Goal: Transaction & Acquisition: Book appointment/travel/reservation

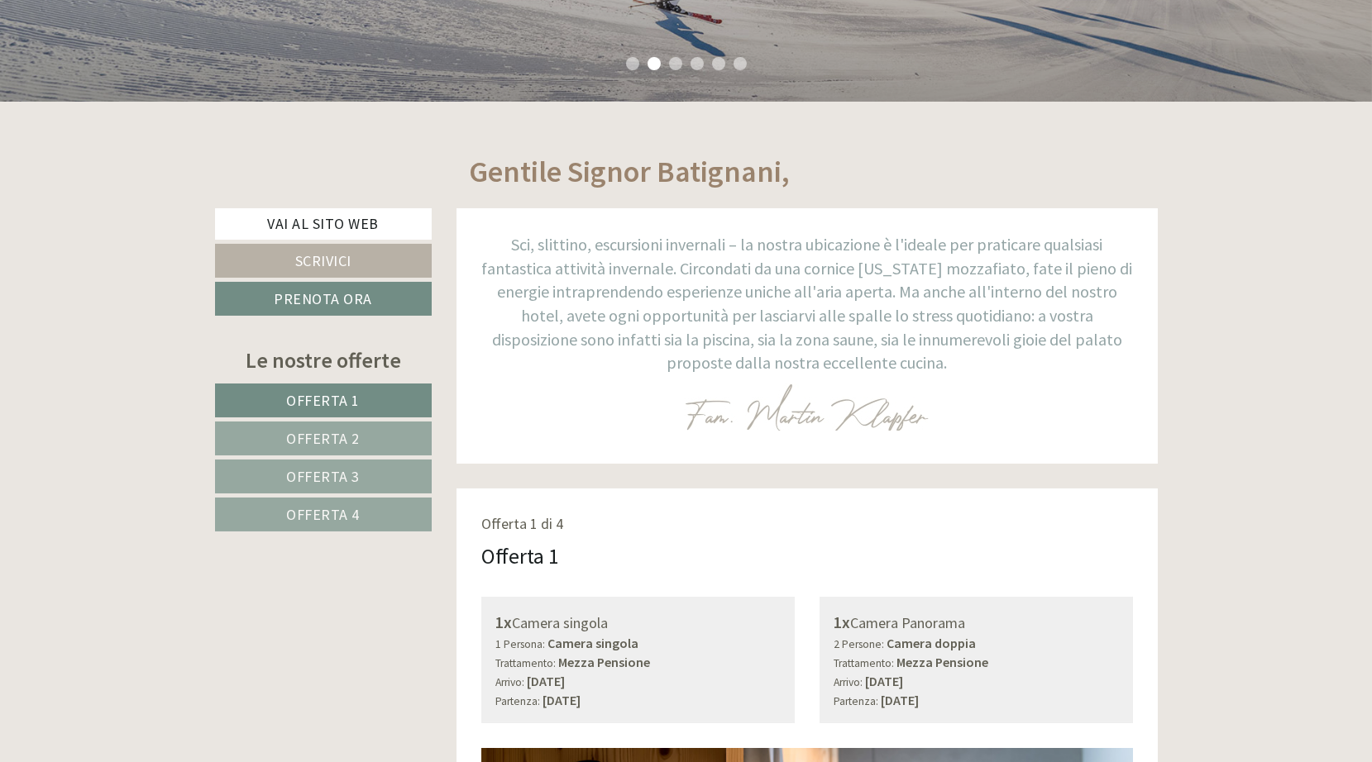
scroll to position [585, 0]
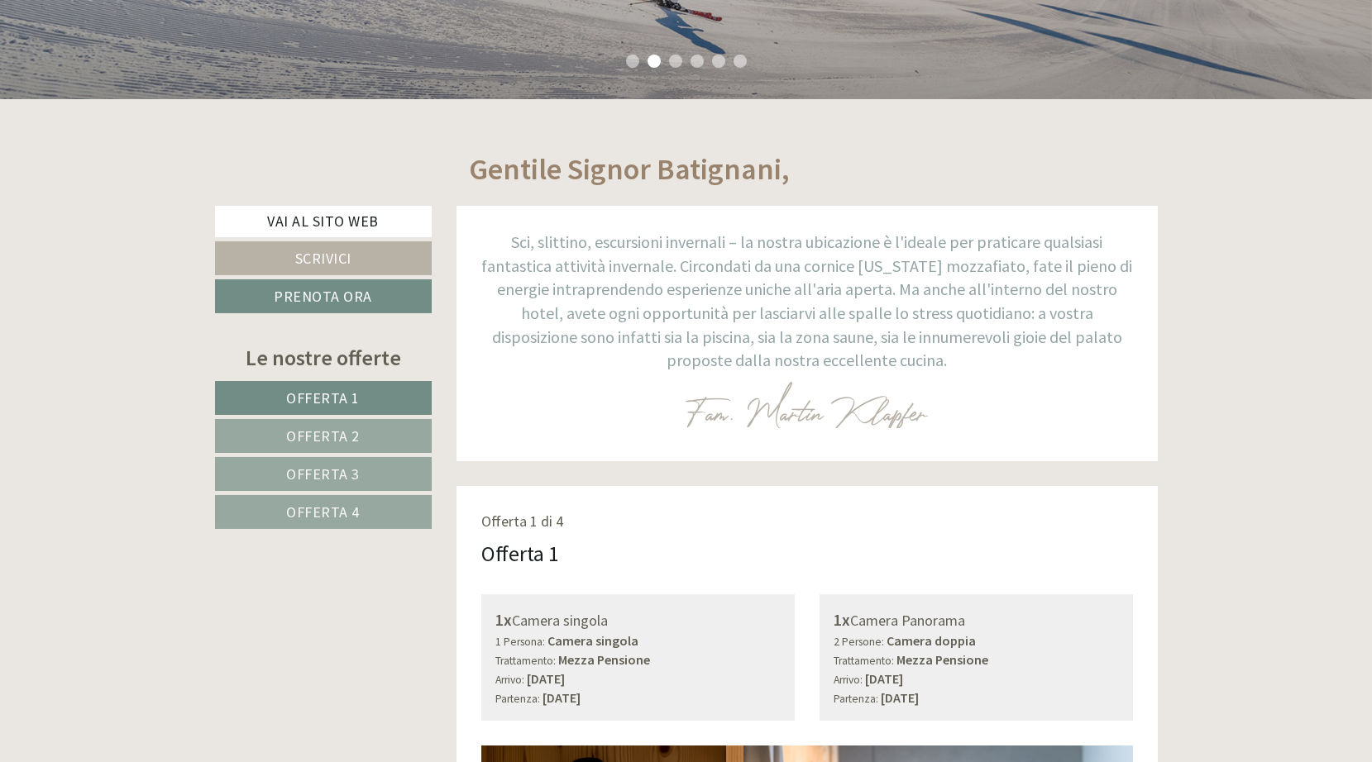
click at [322, 438] on span "Offerta 2" at bounding box center [324, 436] width 74 height 19
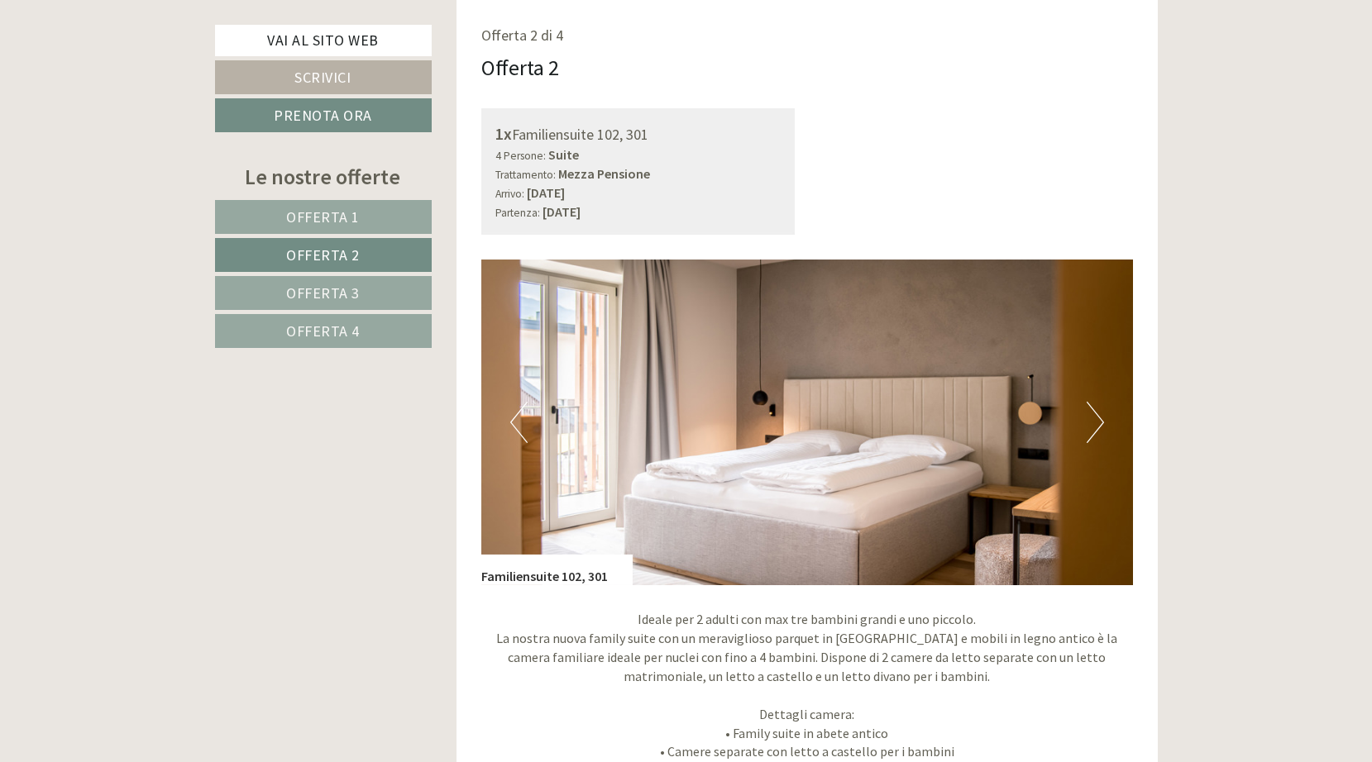
click at [1075, 399] on img at bounding box center [806, 423] width 651 height 326
click at [1101, 417] on button "Next" at bounding box center [1094, 422] width 17 height 41
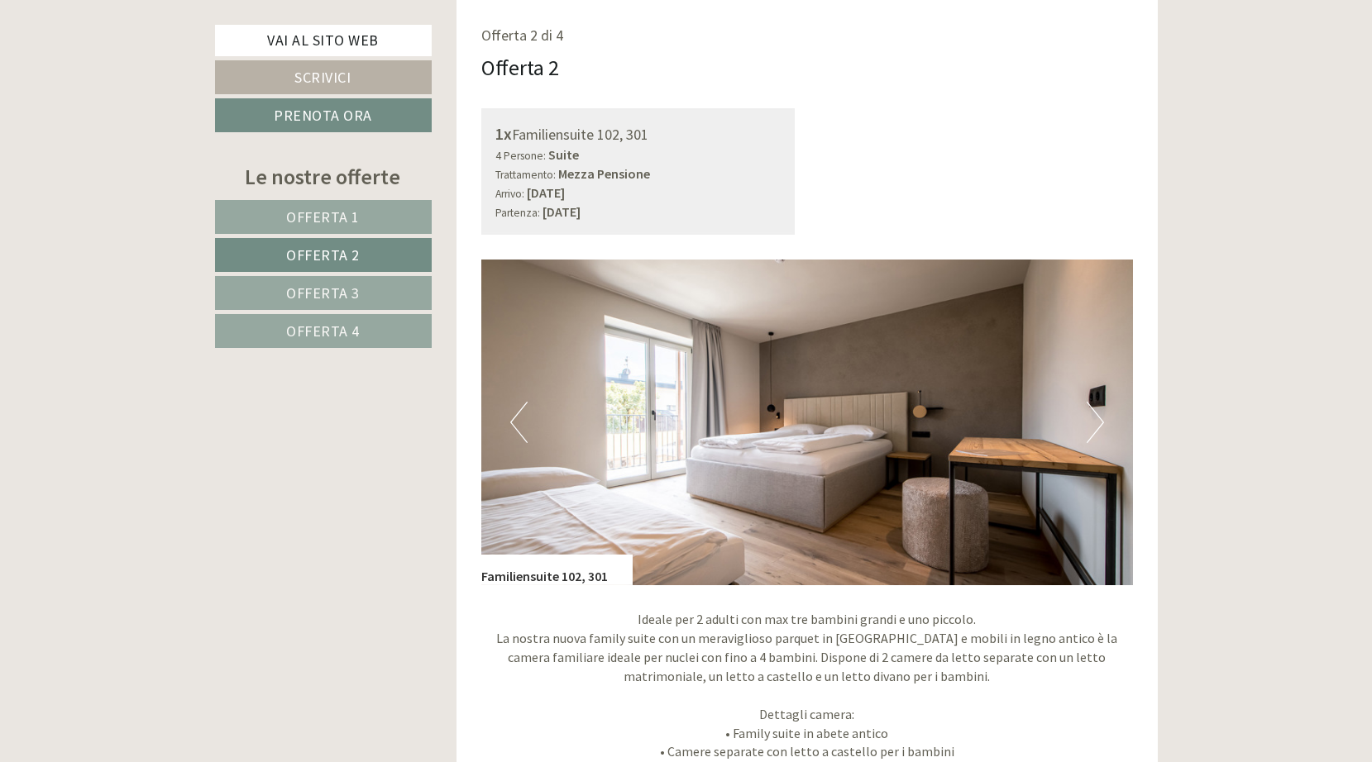
click at [1101, 417] on button "Next" at bounding box center [1094, 422] width 17 height 41
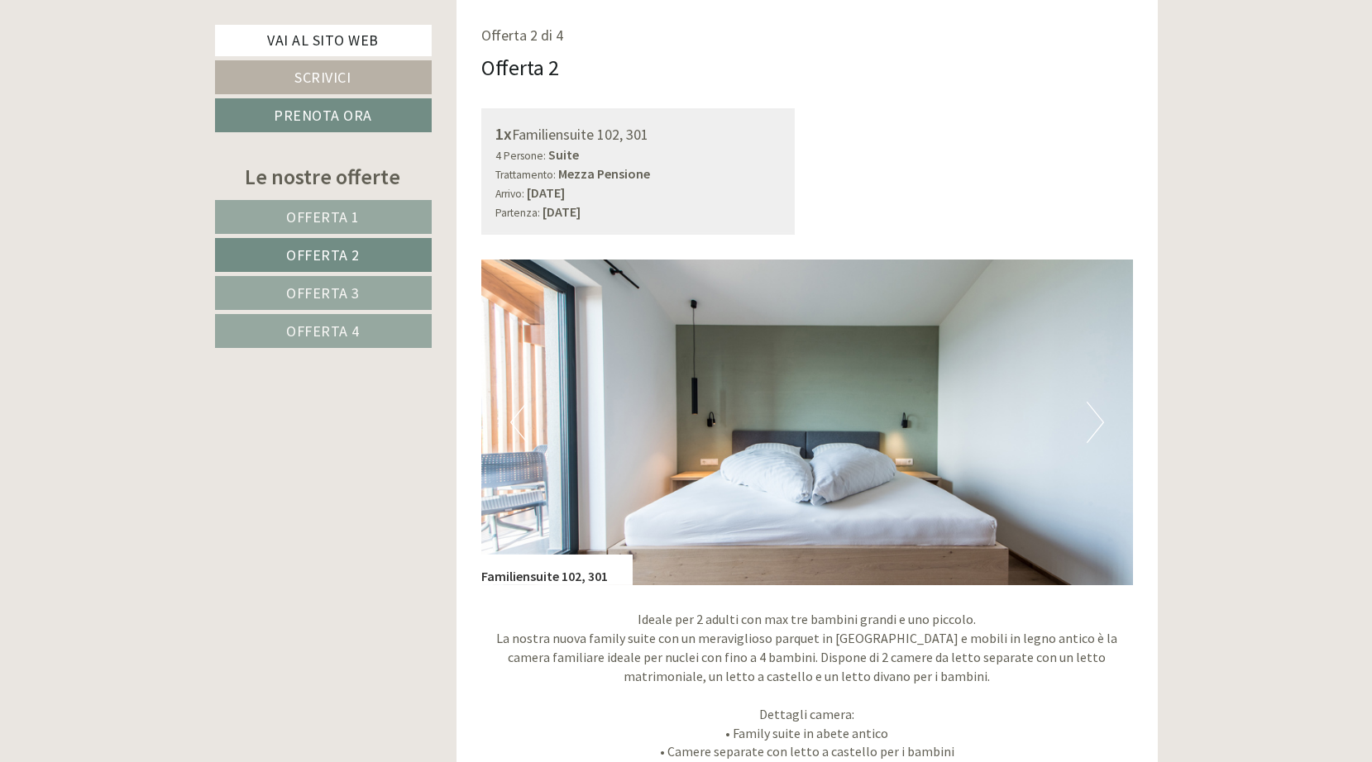
click at [1101, 417] on button "Next" at bounding box center [1094, 422] width 17 height 41
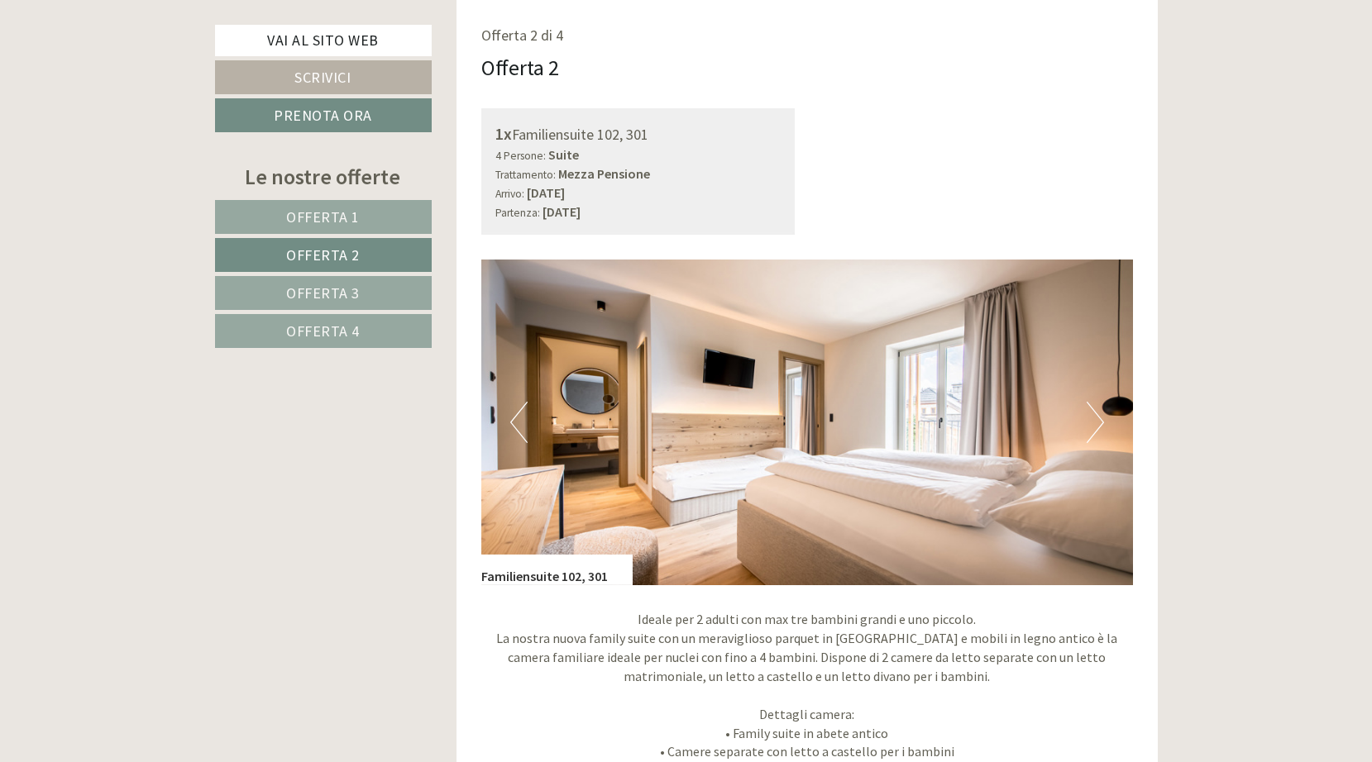
click at [1101, 417] on button "Next" at bounding box center [1094, 422] width 17 height 41
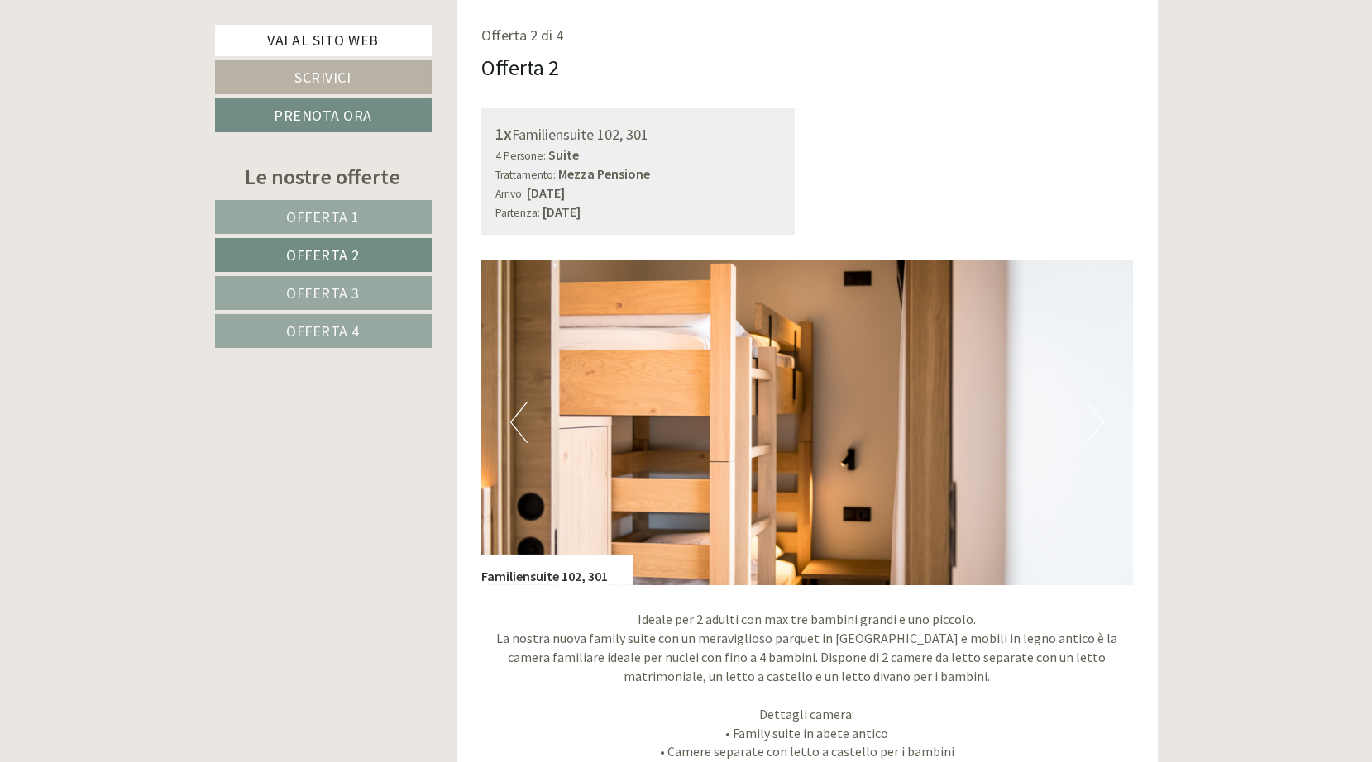
click at [1101, 417] on button "Next" at bounding box center [1094, 422] width 17 height 41
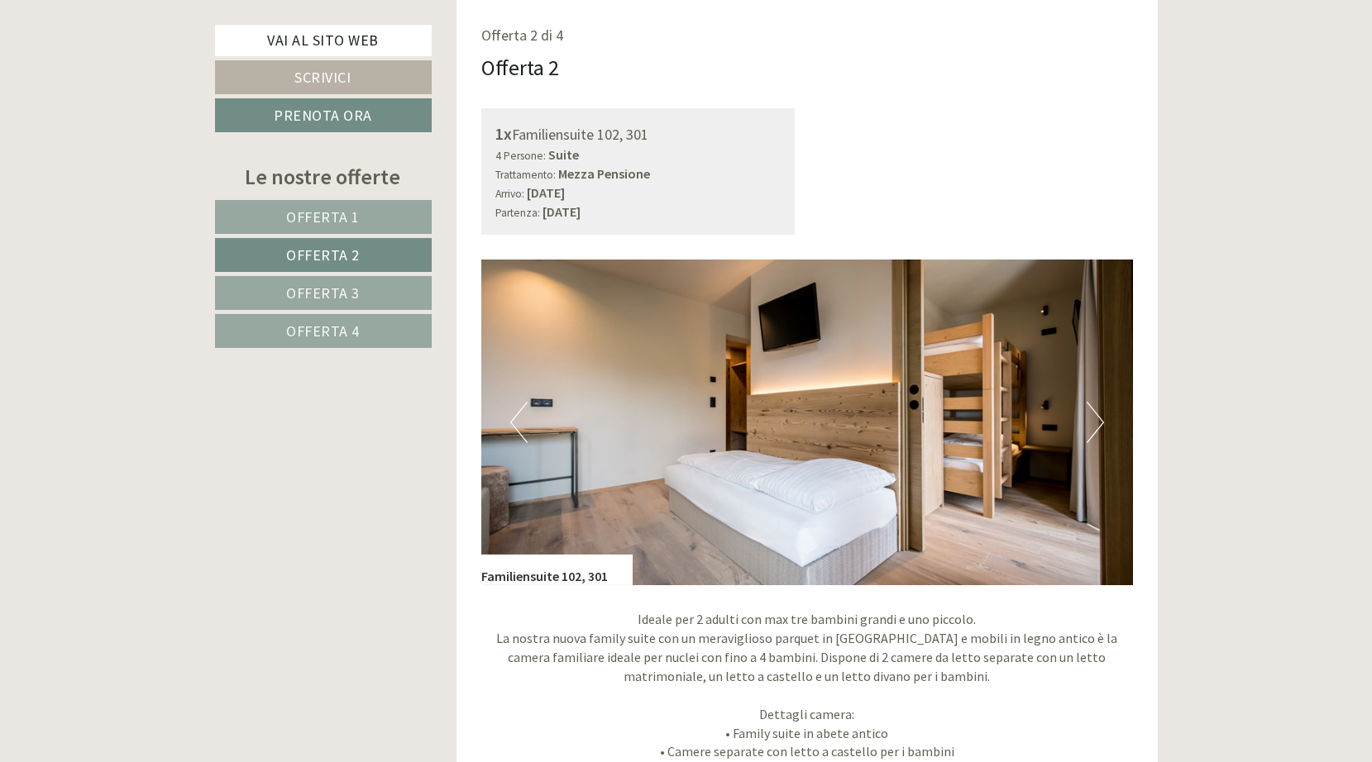
click at [519, 421] on button "Previous" at bounding box center [518, 422] width 17 height 41
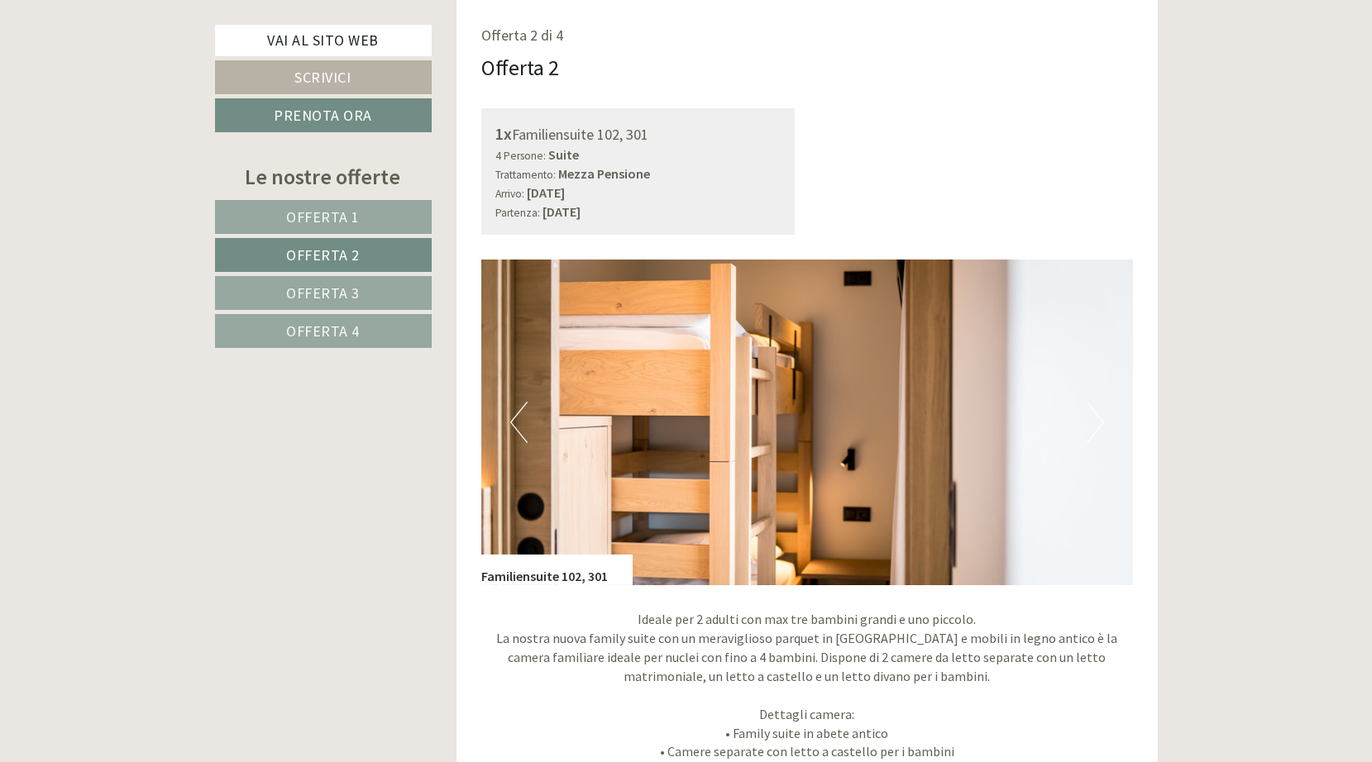
click at [519, 421] on button "Previous" at bounding box center [518, 422] width 17 height 41
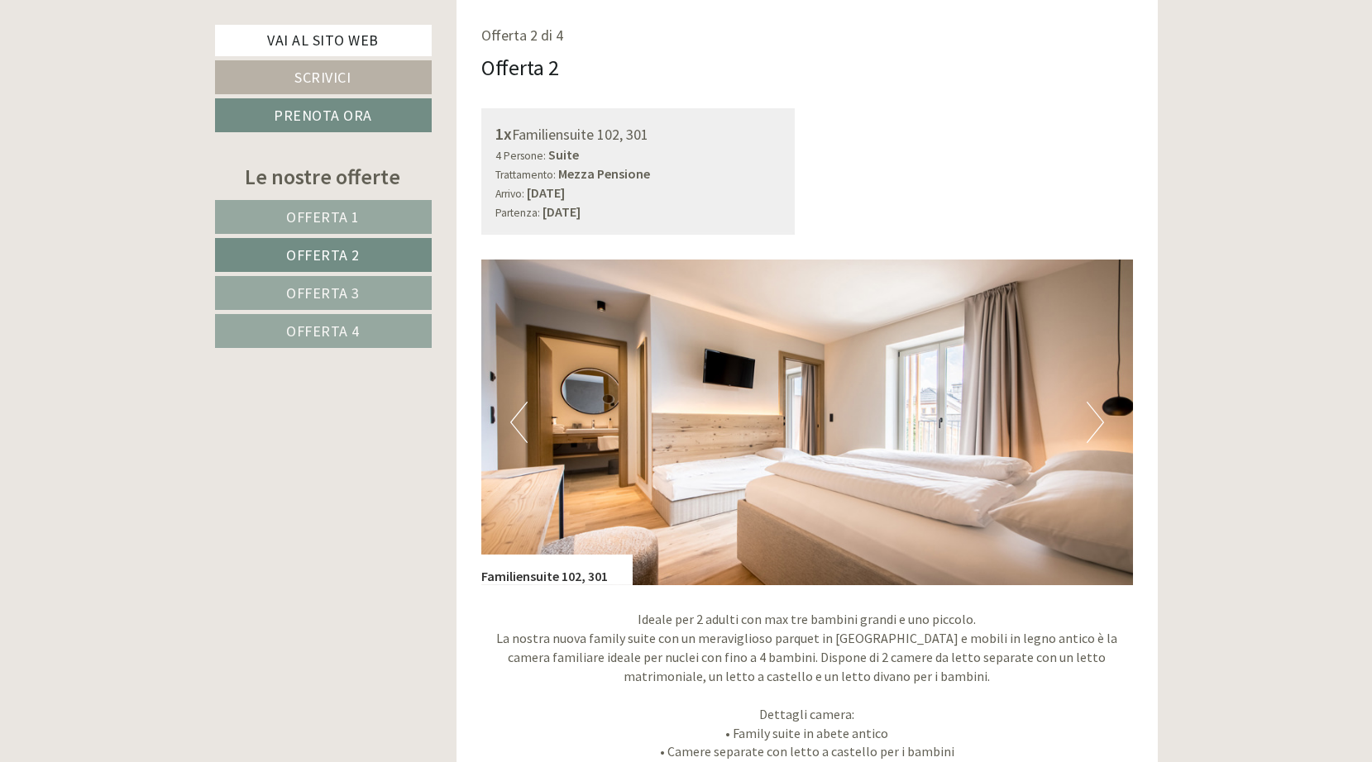
click at [519, 421] on button "Previous" at bounding box center [518, 422] width 17 height 41
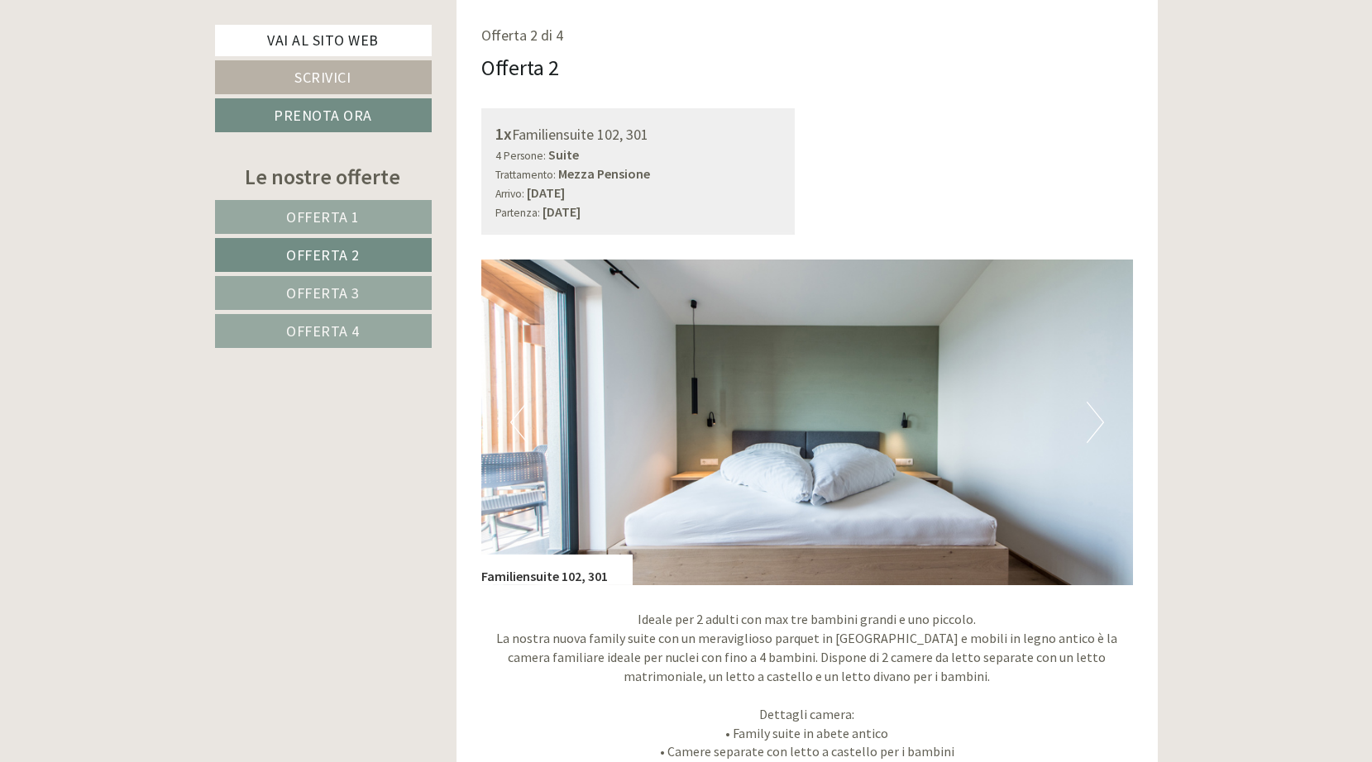
click at [519, 421] on button "Previous" at bounding box center [518, 422] width 17 height 41
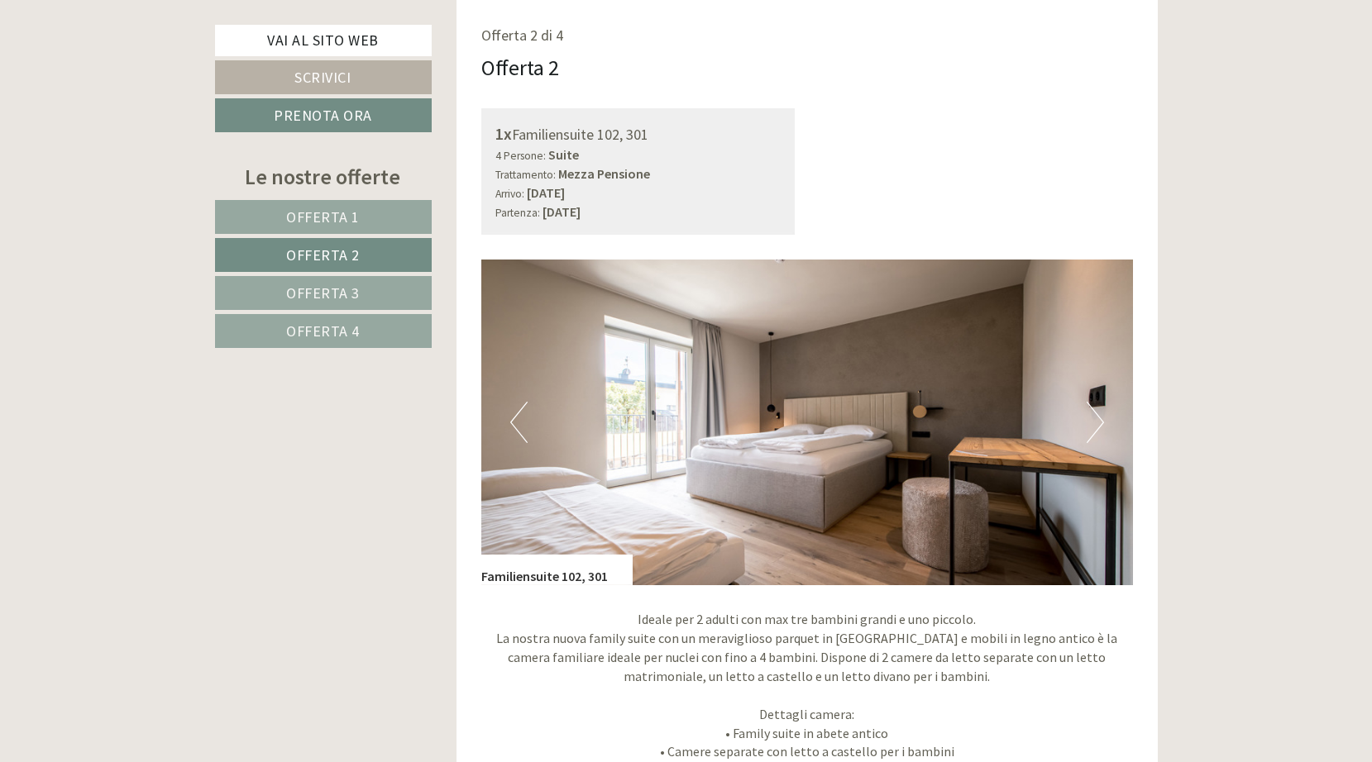
click at [1096, 421] on button "Next" at bounding box center [1094, 422] width 17 height 41
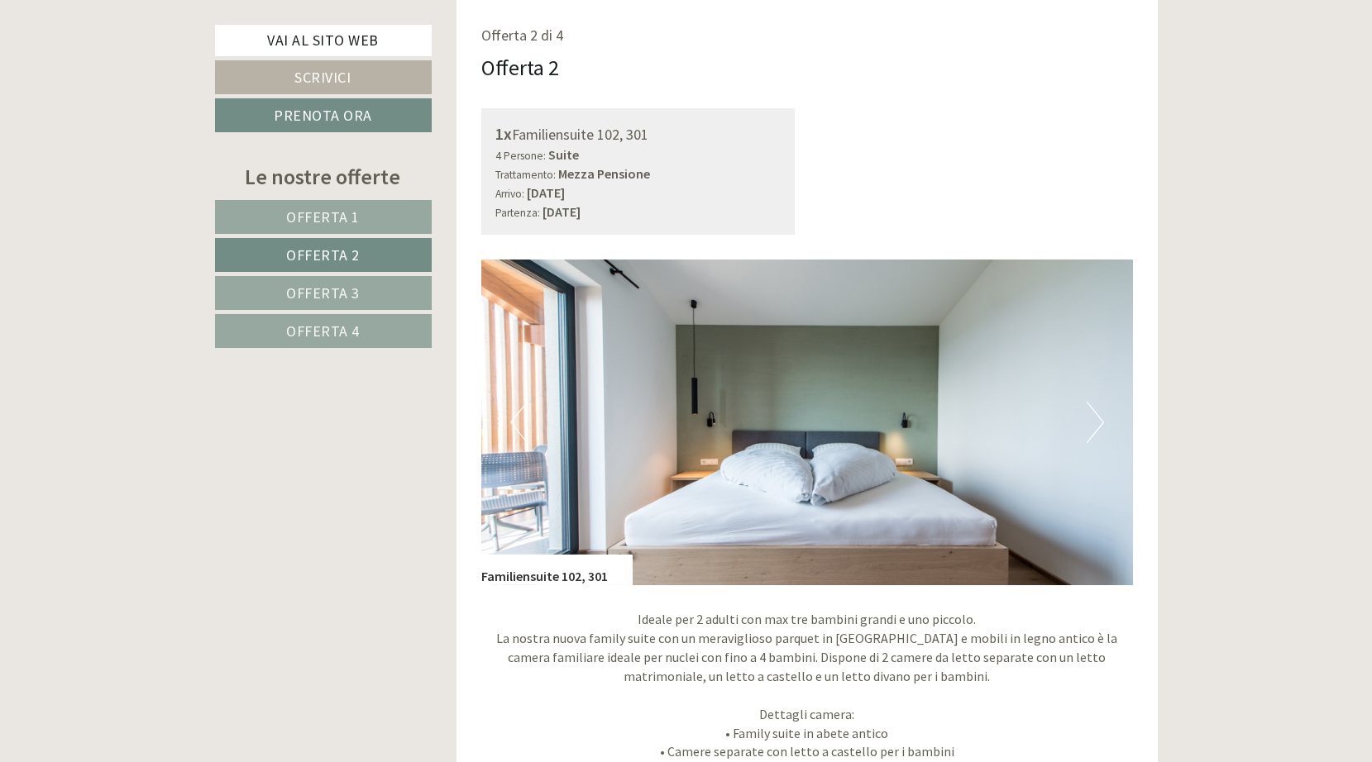
click at [1096, 421] on button "Next" at bounding box center [1094, 422] width 17 height 41
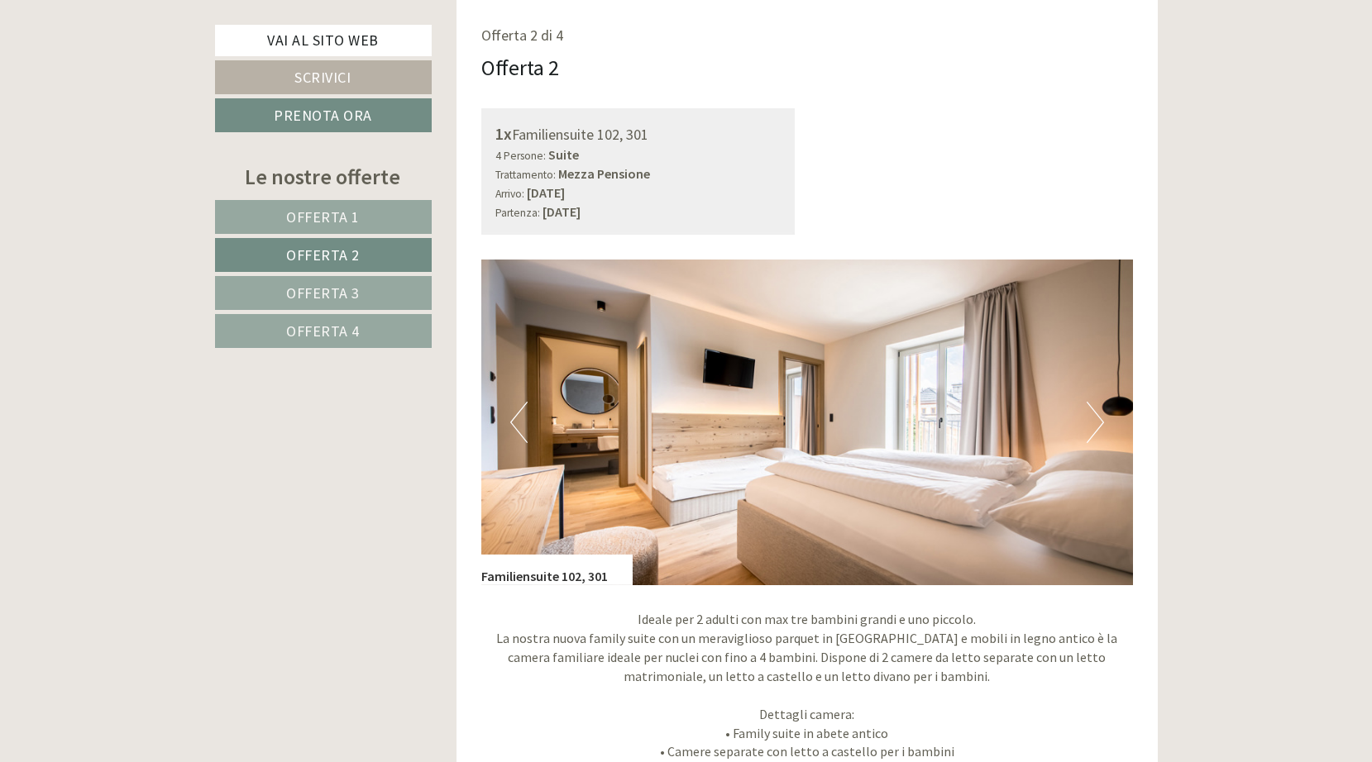
click at [1096, 421] on button "Next" at bounding box center [1094, 422] width 17 height 41
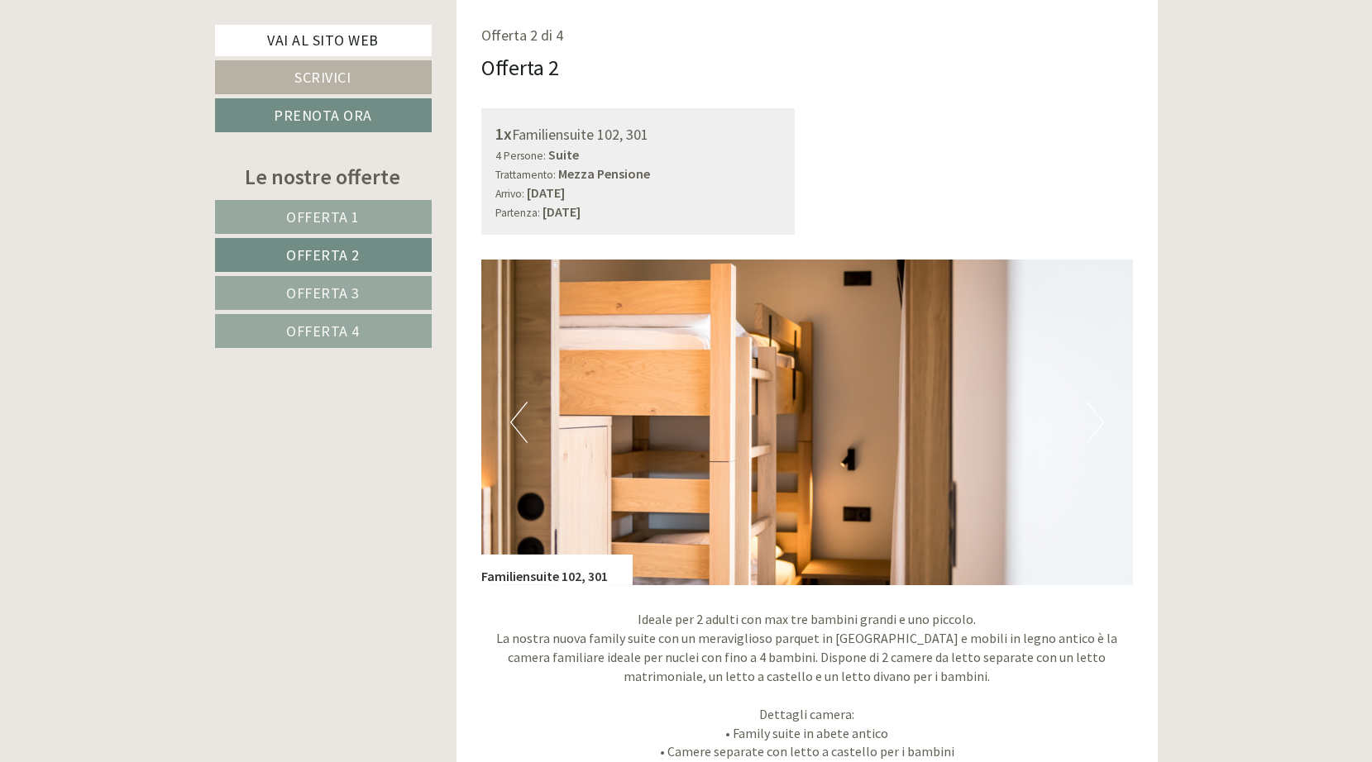
click at [1095, 423] on button "Next" at bounding box center [1094, 422] width 17 height 41
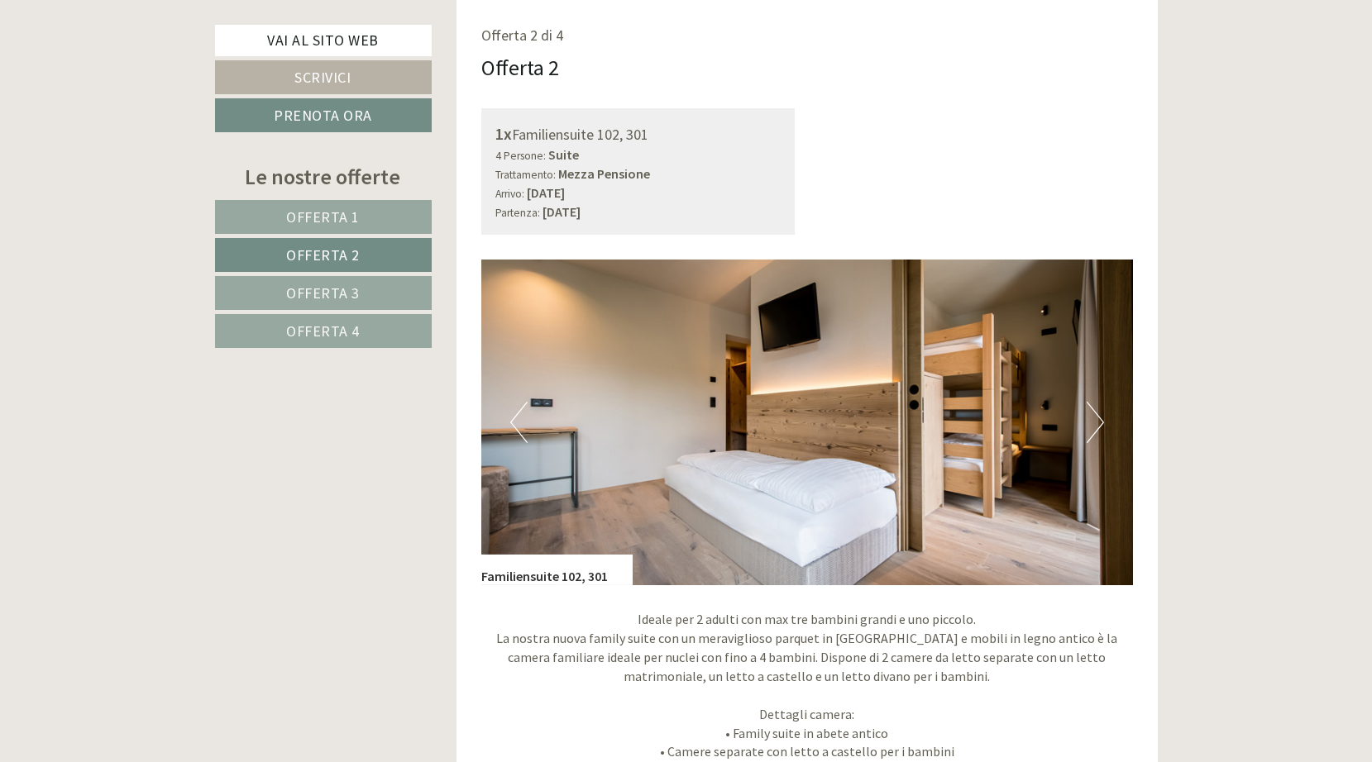
click at [1097, 422] on button "Next" at bounding box center [1094, 422] width 17 height 41
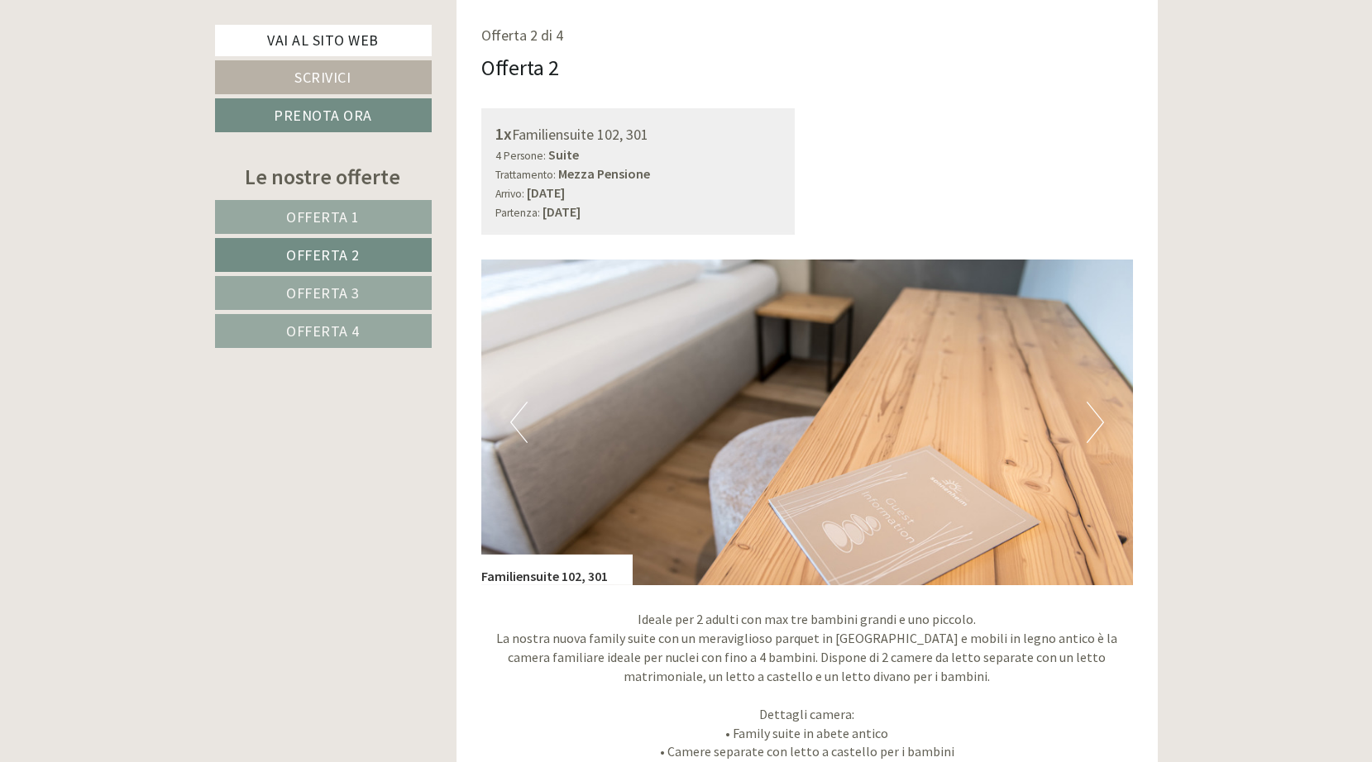
click at [1097, 422] on button "Next" at bounding box center [1094, 422] width 17 height 41
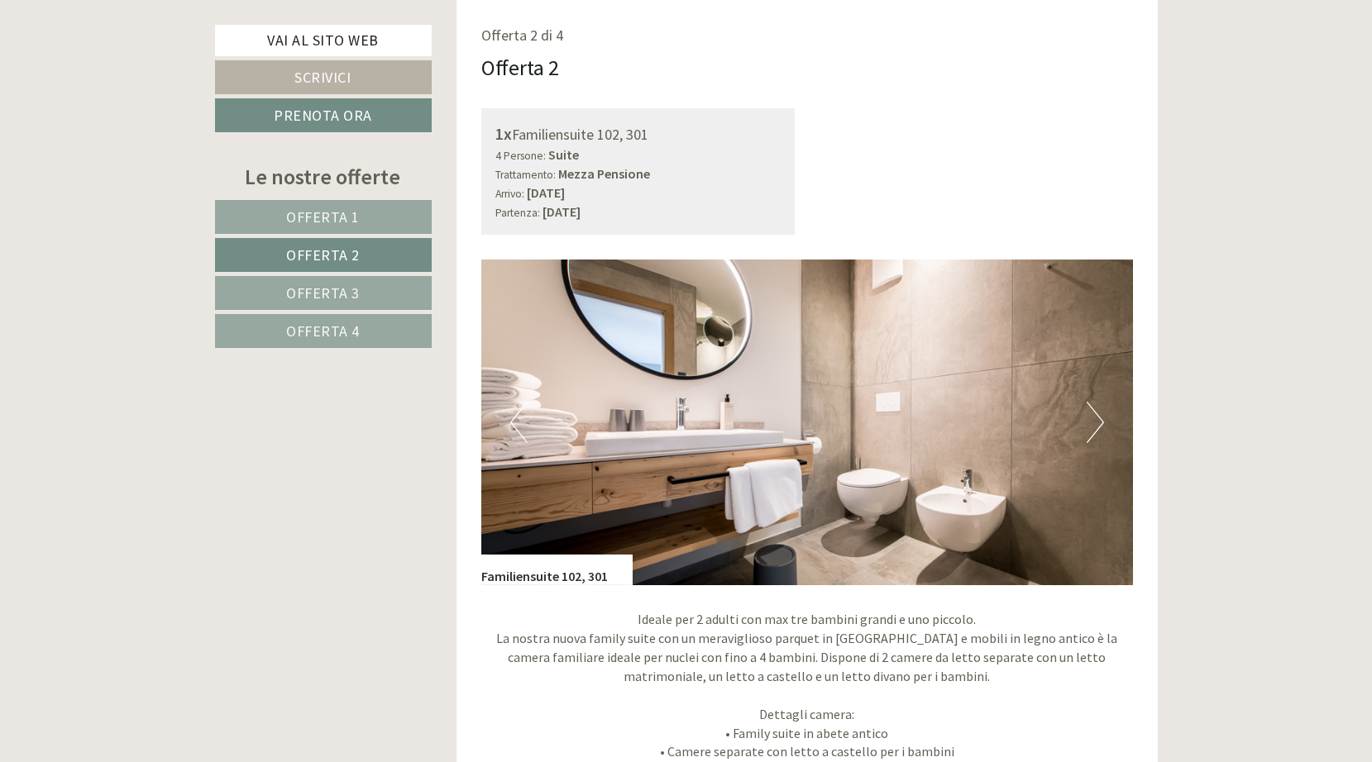
click at [1097, 422] on button "Next" at bounding box center [1094, 422] width 17 height 41
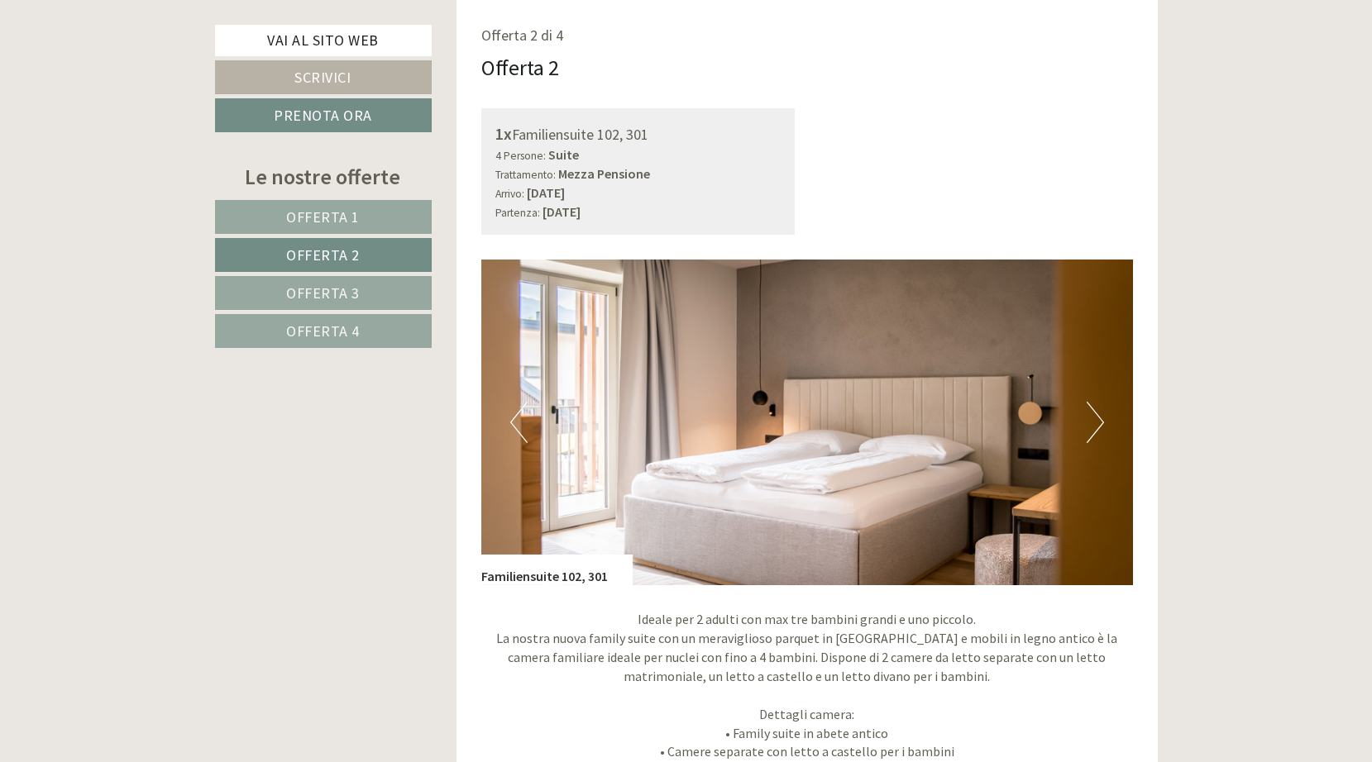
click at [1097, 422] on button "Next" at bounding box center [1094, 422] width 17 height 41
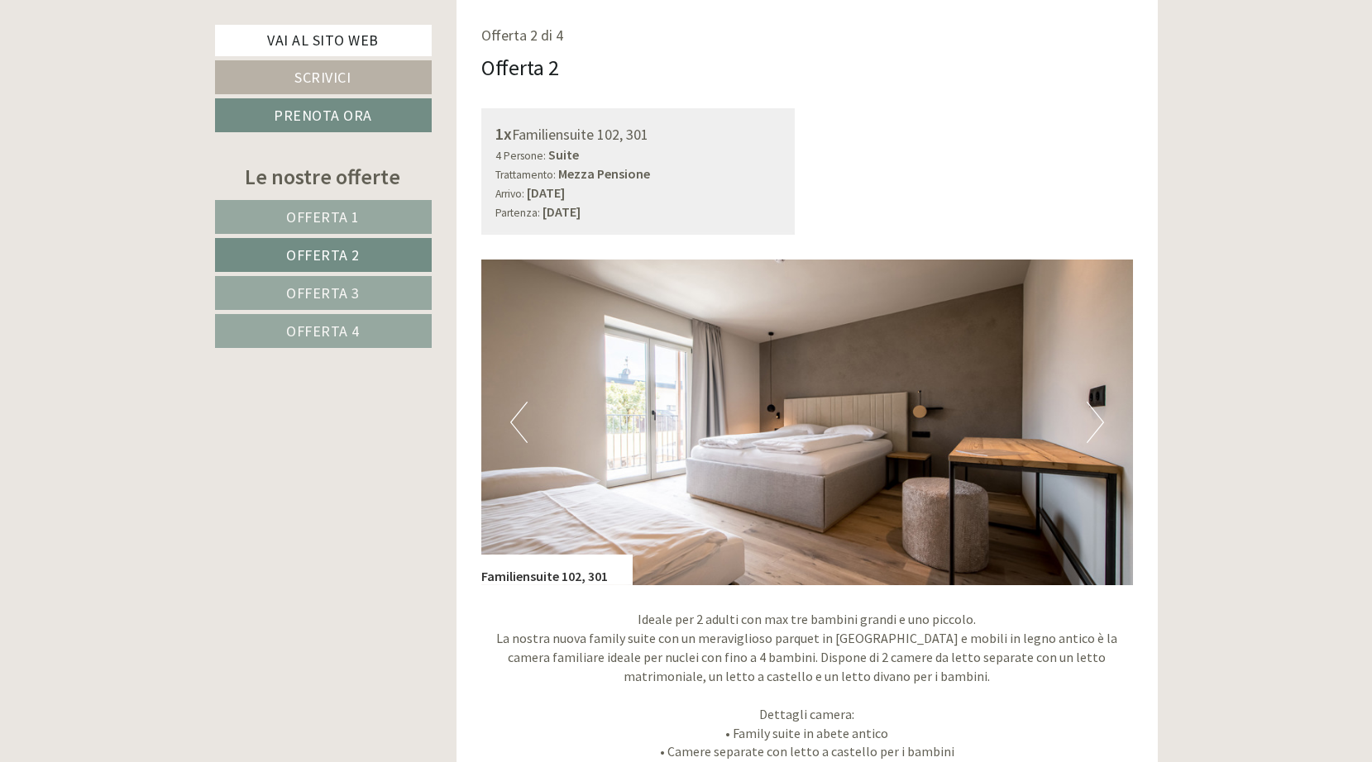
click at [1097, 422] on button "Next" at bounding box center [1094, 422] width 17 height 41
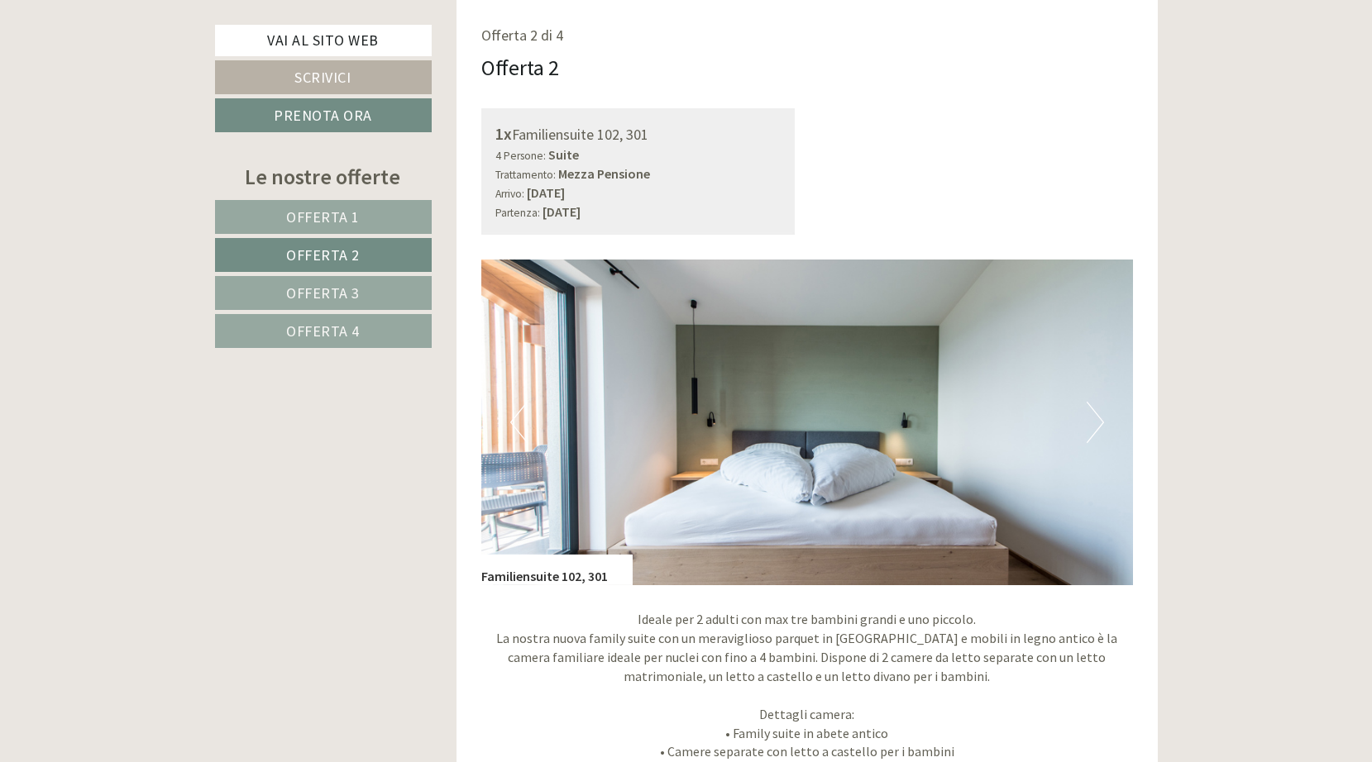
click at [1097, 422] on button "Next" at bounding box center [1094, 422] width 17 height 41
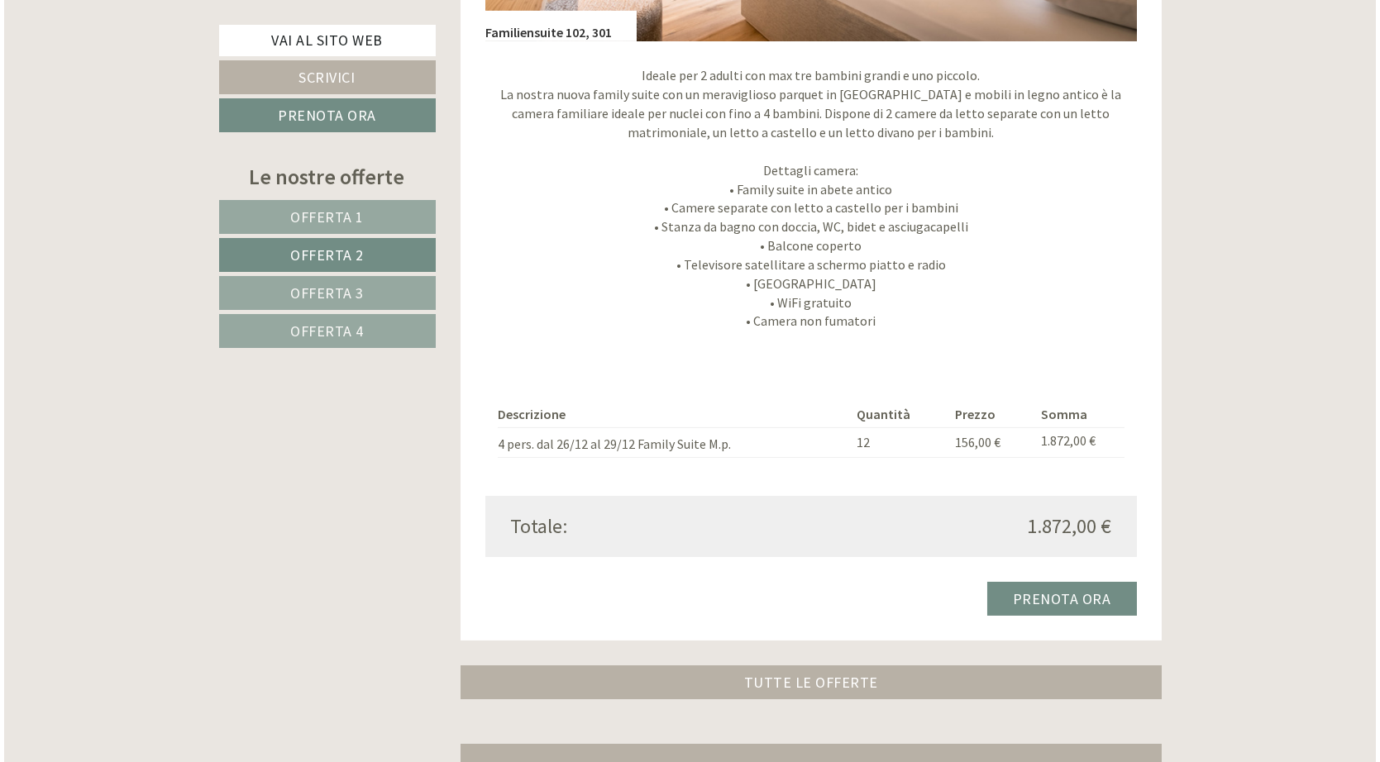
scroll to position [1620, 0]
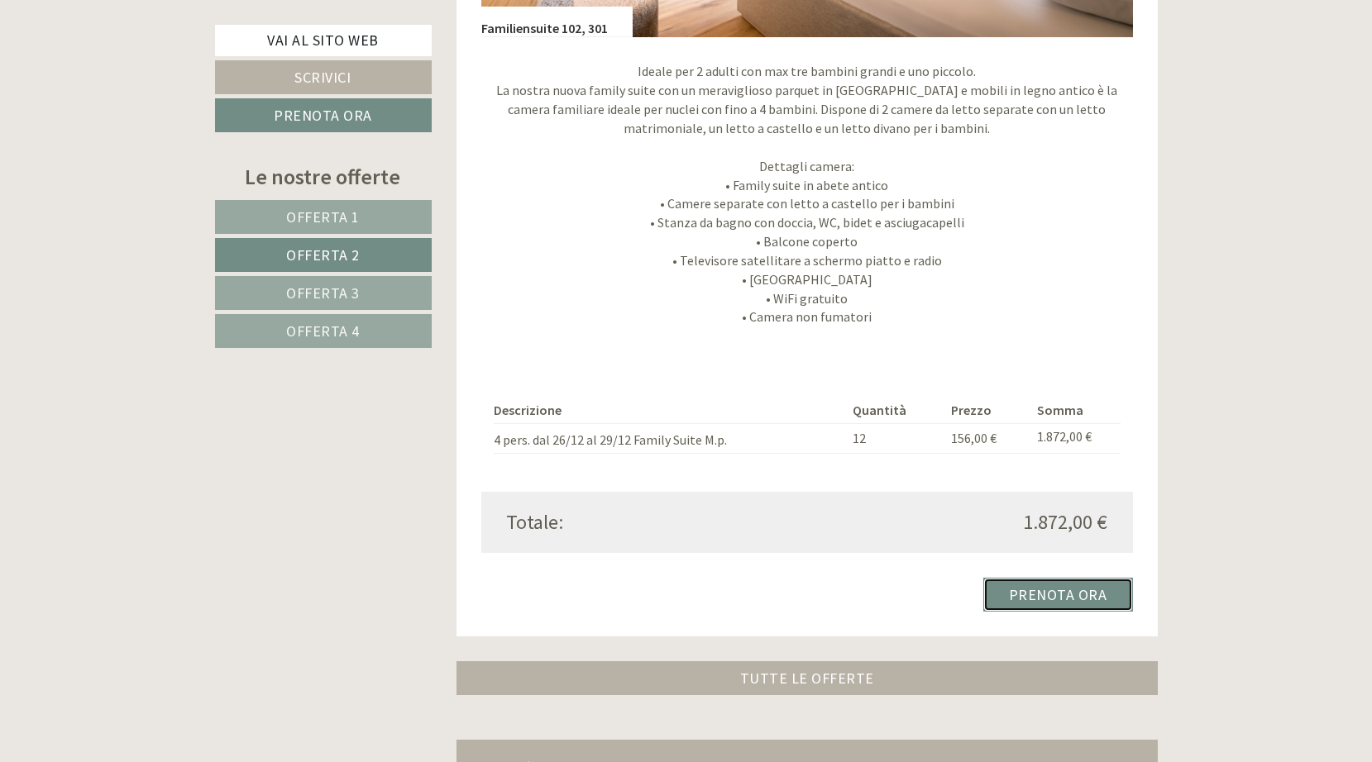
click at [1074, 592] on link "Prenota ora" at bounding box center [1058, 595] width 150 height 34
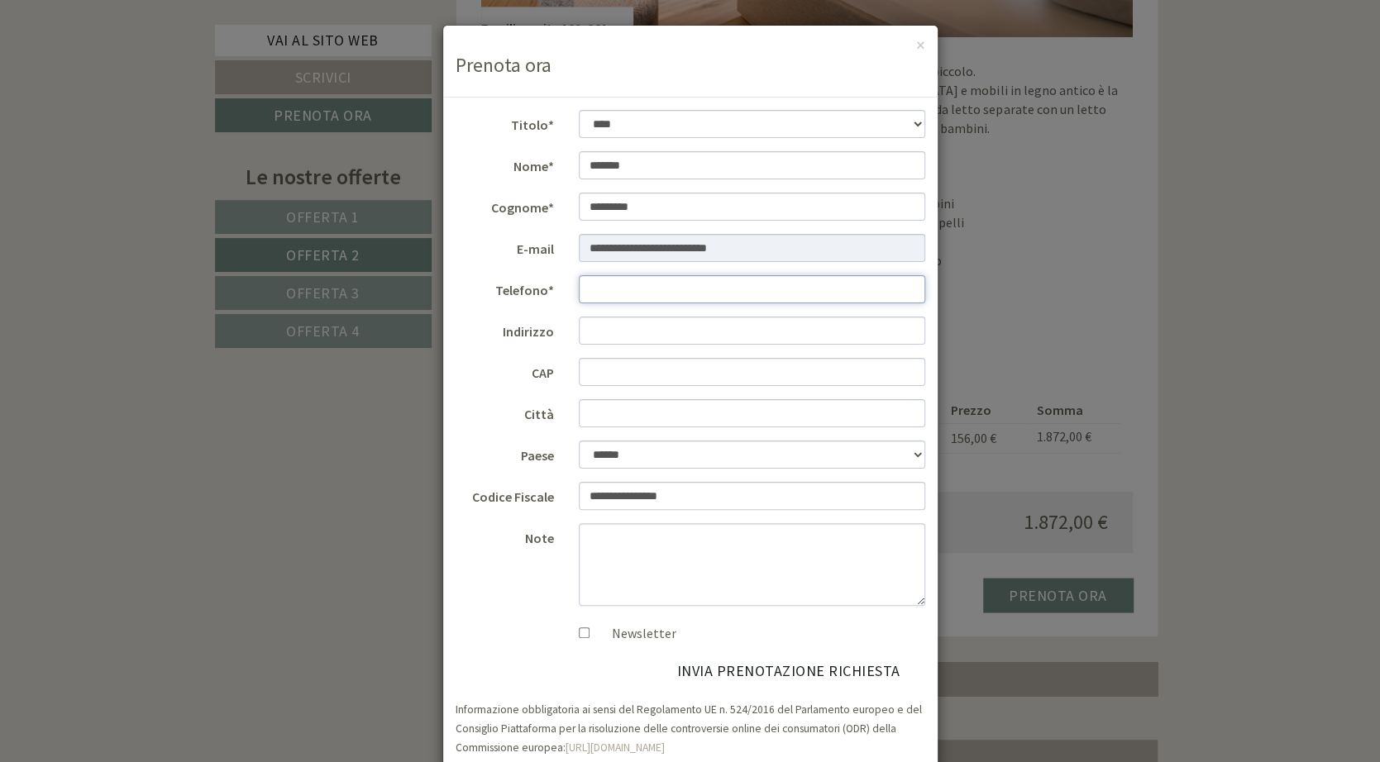
click at [740, 297] on input "Telefono*" at bounding box center [752, 289] width 346 height 28
type input "**********"
click at [731, 332] on input "Indirizzo" at bounding box center [752, 331] width 346 height 28
type input "*"
type input "**********"
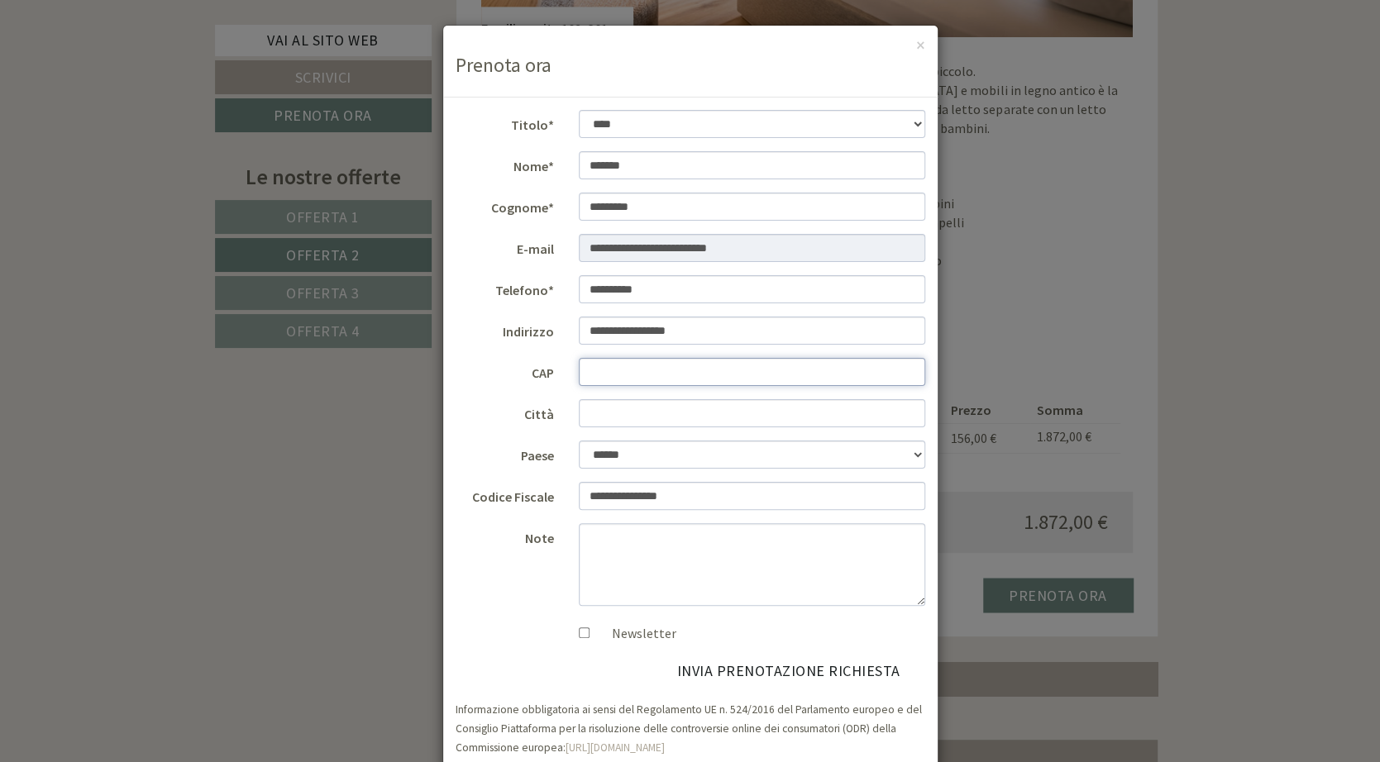
click at [708, 374] on input "CAP" at bounding box center [752, 372] width 346 height 28
type input "*****"
click at [704, 406] on input "Città" at bounding box center [752, 413] width 346 height 28
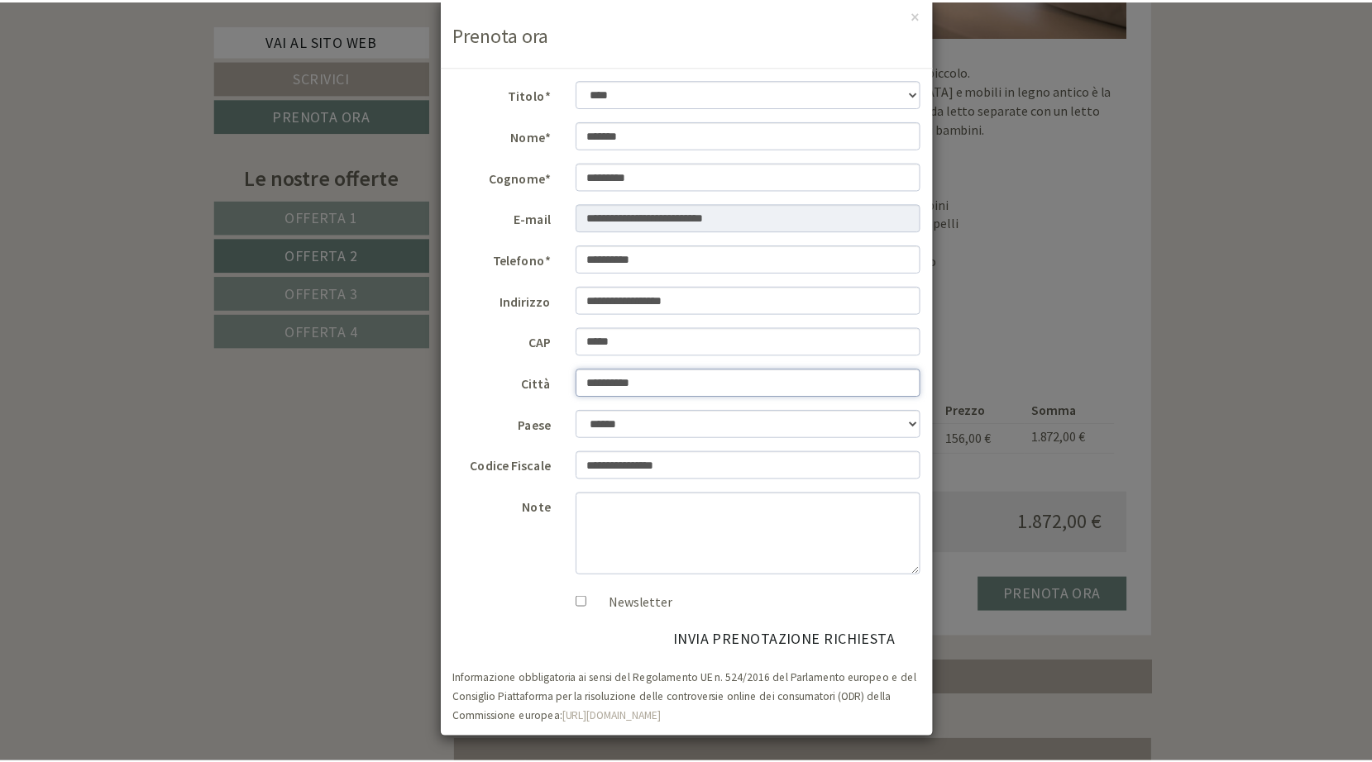
scroll to position [0, 0]
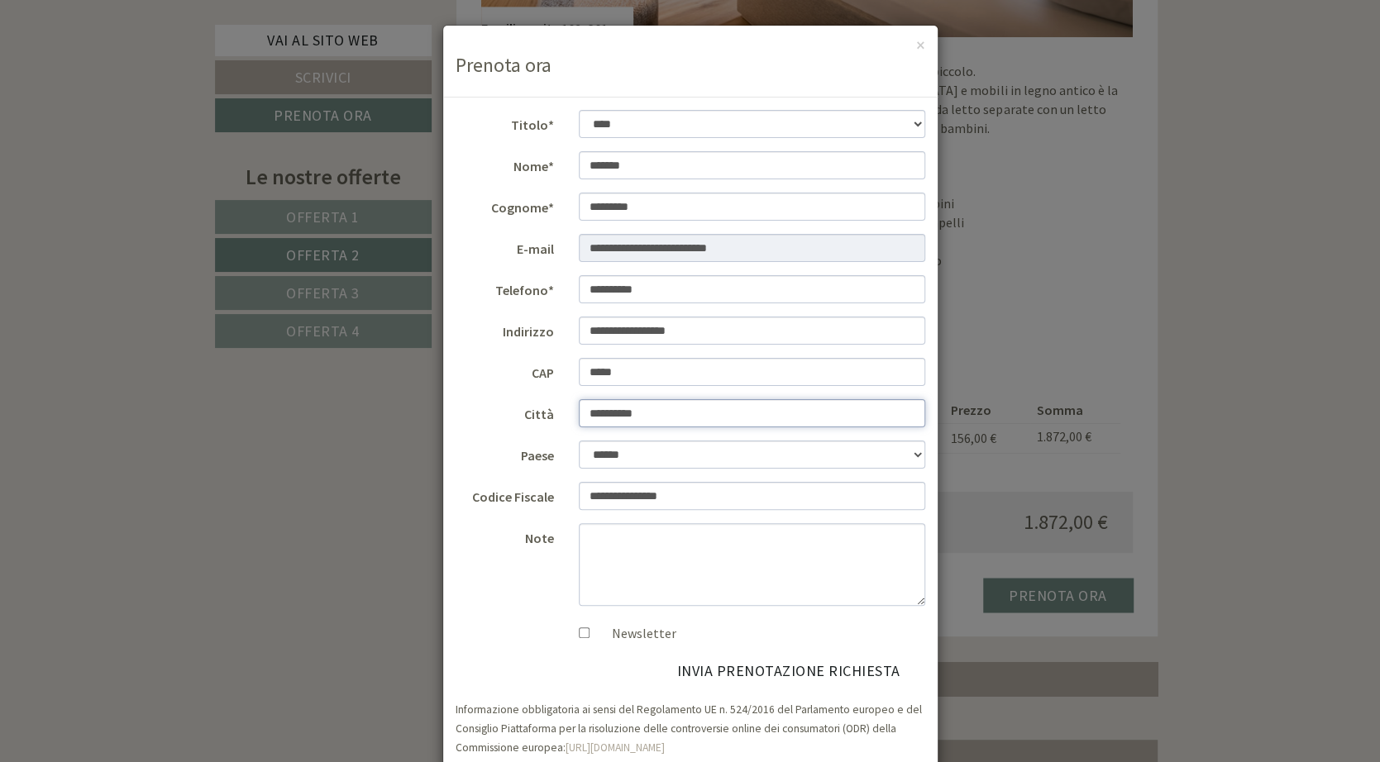
type input "**********"
click at [796, 670] on button "invia prenotazione richiesta" at bounding box center [788, 671] width 273 height 31
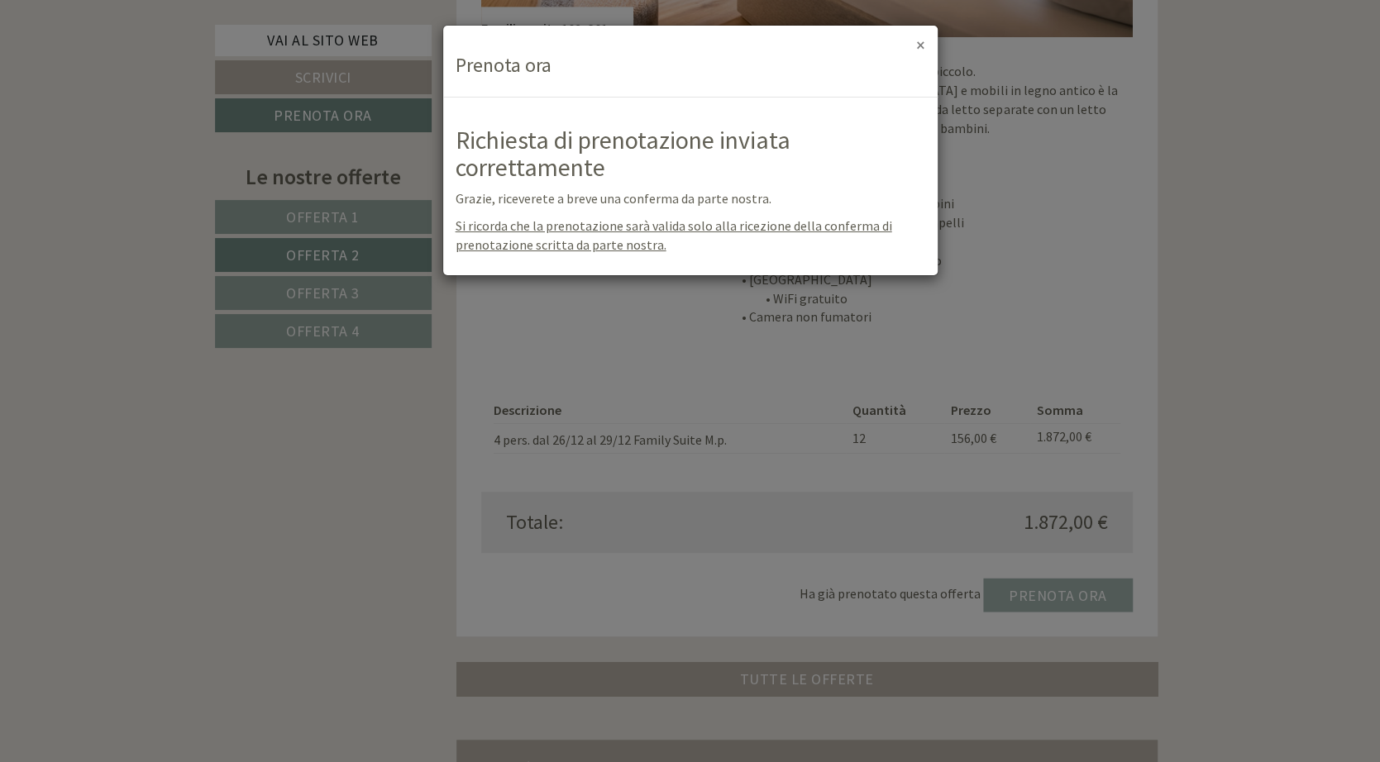
click at [921, 43] on button "×" at bounding box center [920, 44] width 9 height 17
